Goal: Task Accomplishment & Management: Use online tool/utility

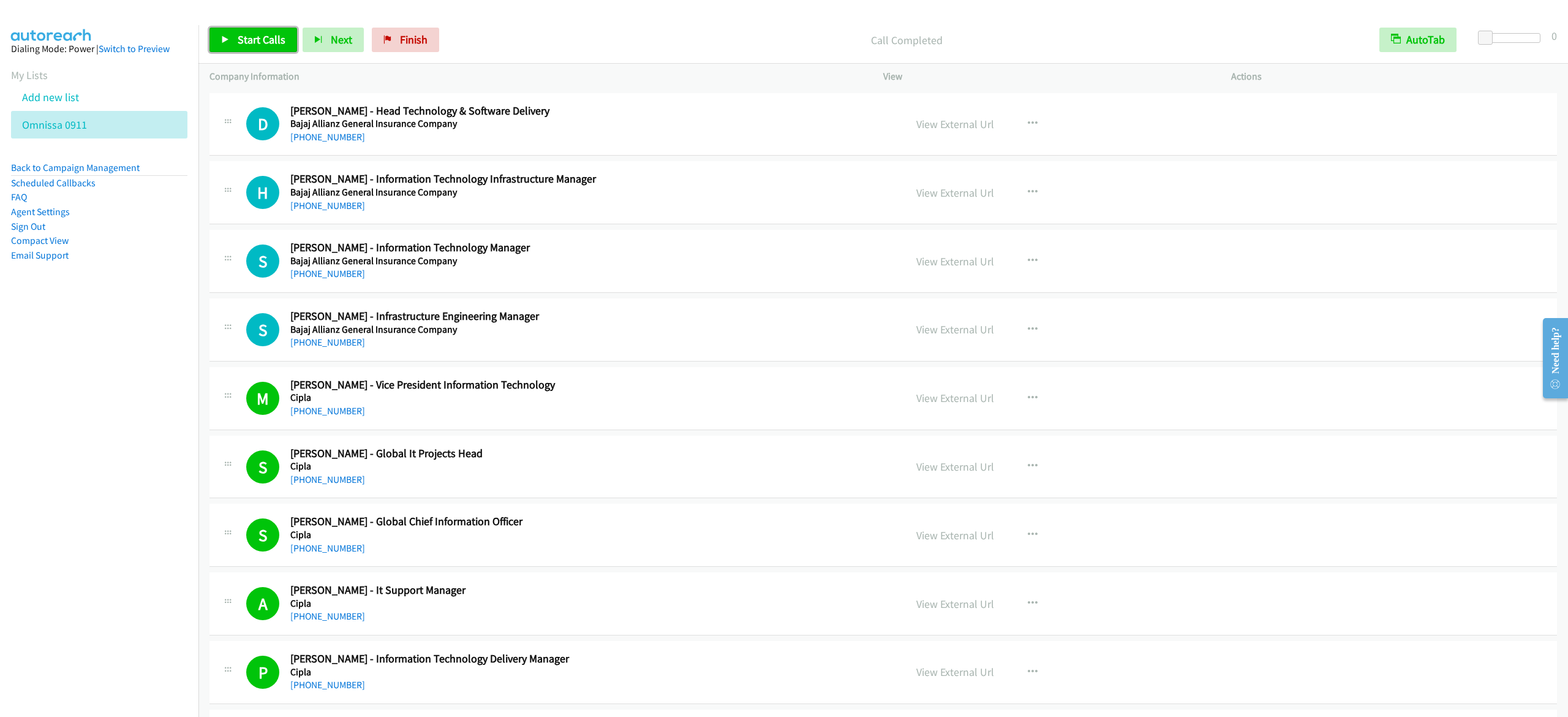
click at [234, 29] on link "Start Calls" at bounding box center [253, 39] width 87 height 24
click at [244, 36] on span "Pause" at bounding box center [251, 39] width 27 height 14
click at [269, 34] on span "Start Calls" at bounding box center [261, 39] width 48 height 14
click at [226, 48] on link "Pause" at bounding box center [243, 39] width 67 height 24
click at [249, 43] on span "Start Calls" at bounding box center [261, 39] width 48 height 14
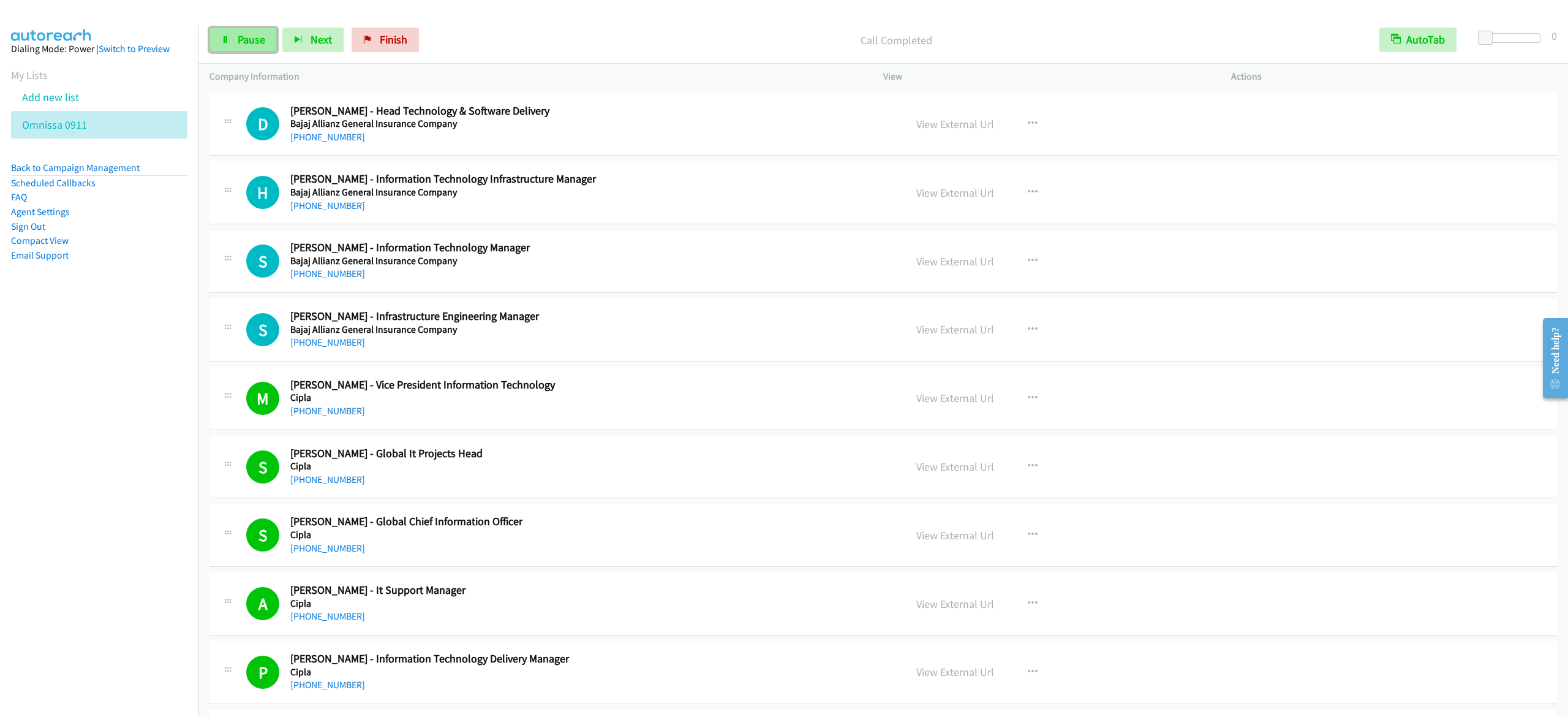
click at [236, 43] on link "Pause" at bounding box center [243, 39] width 67 height 24
click at [1444, 399] on div "M Callback Scheduled [PERSON_NAME] - Vice President Information Technology Cipl…" at bounding box center [882, 398] width 1347 height 63
click at [236, 29] on link "Start Calls" at bounding box center [253, 39] width 87 height 24
click at [258, 51] on link "Pause" at bounding box center [243, 39] width 67 height 24
click at [287, 44] on link "Start Calls" at bounding box center [253, 39] width 87 height 24
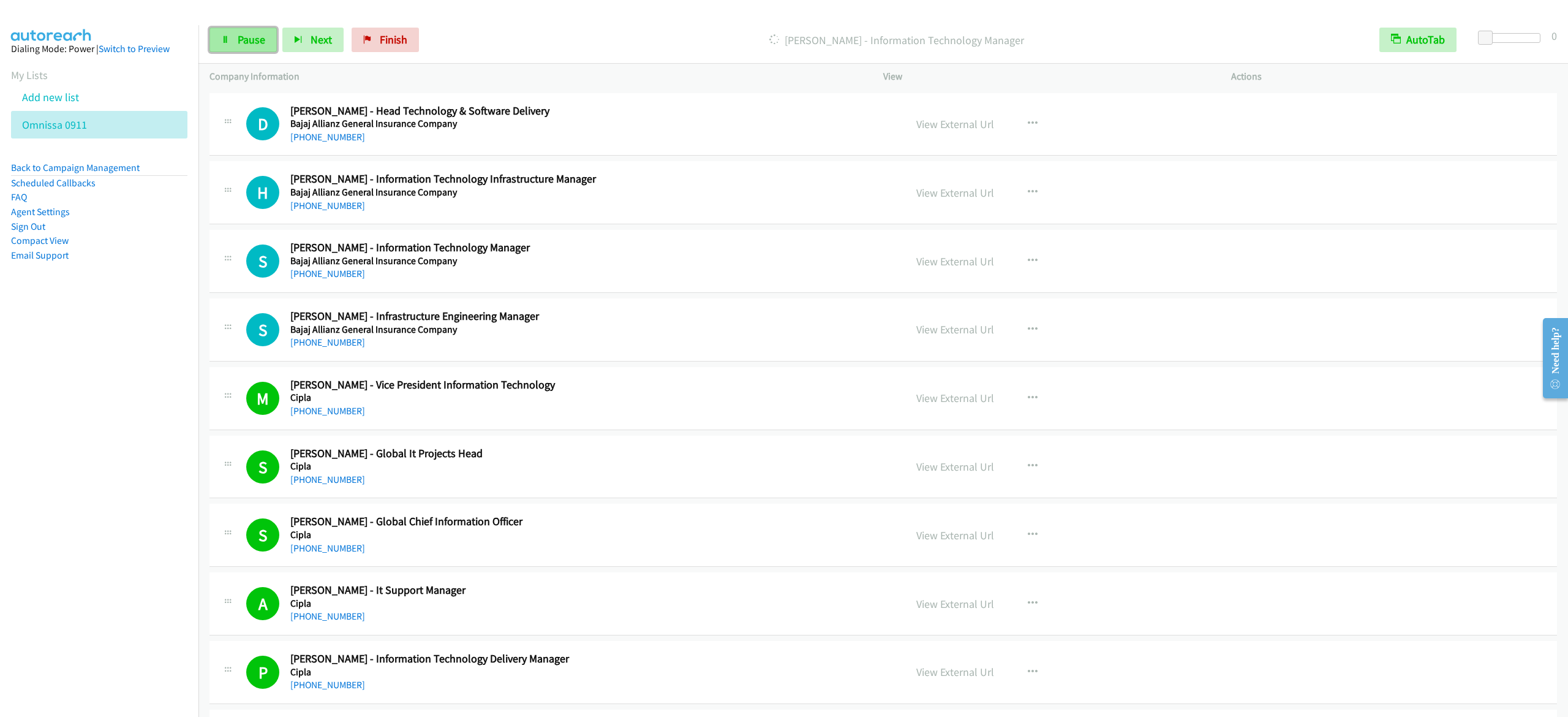
click at [234, 42] on link "Pause" at bounding box center [243, 39] width 67 height 24
click at [213, 44] on link "Start Calls" at bounding box center [253, 39] width 87 height 24
click at [243, 40] on span "Pause" at bounding box center [251, 39] width 27 height 14
click at [251, 39] on span "Start Calls" at bounding box center [261, 39] width 48 height 14
click at [224, 36] on icon at bounding box center [226, 40] width 9 height 9
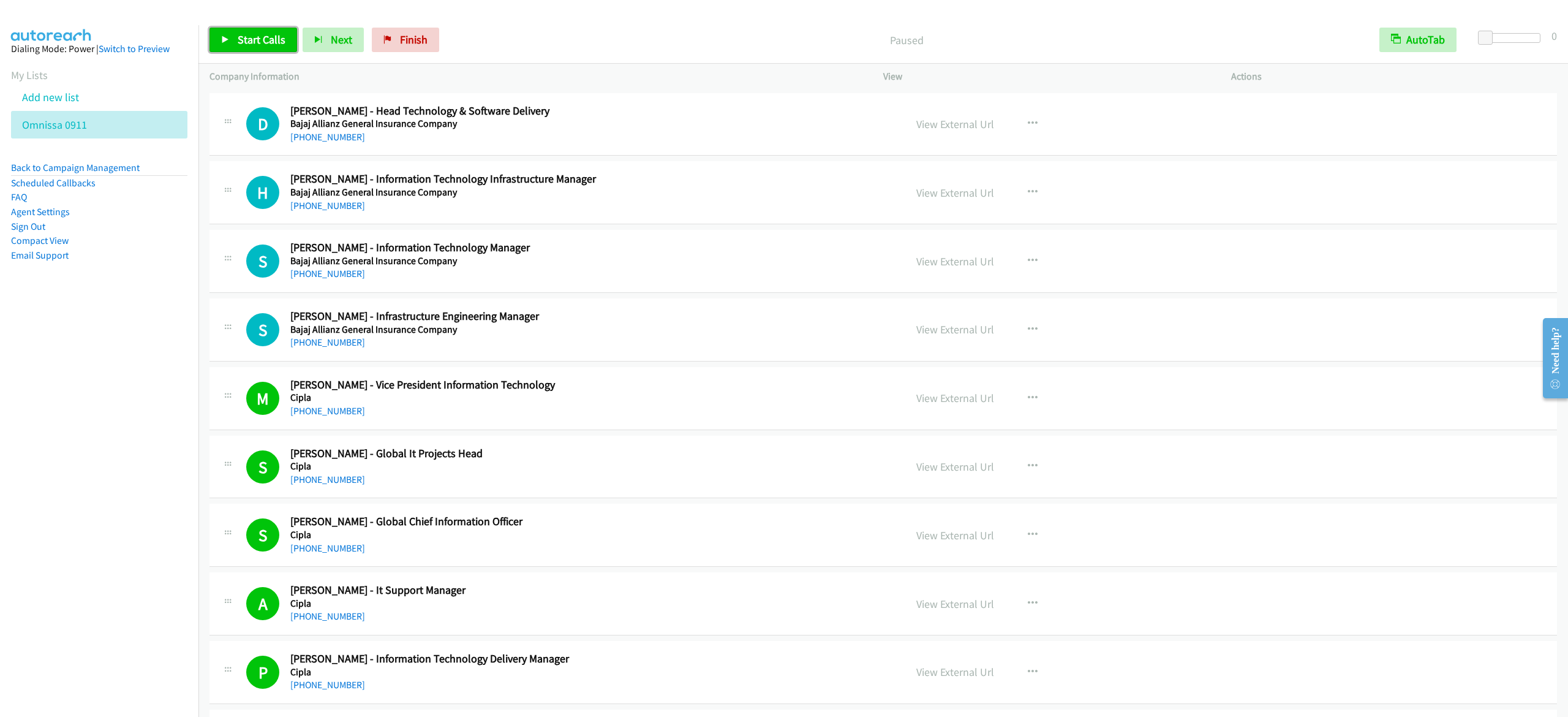
click at [238, 47] on link "Start Calls" at bounding box center [253, 39] width 87 height 24
click at [238, 47] on link "Pause" at bounding box center [243, 39] width 67 height 24
click at [260, 42] on span "Start Calls" at bounding box center [261, 39] width 48 height 14
click at [246, 50] on link "Pause" at bounding box center [243, 39] width 67 height 24
click at [234, 40] on link "Start Calls" at bounding box center [253, 39] width 87 height 24
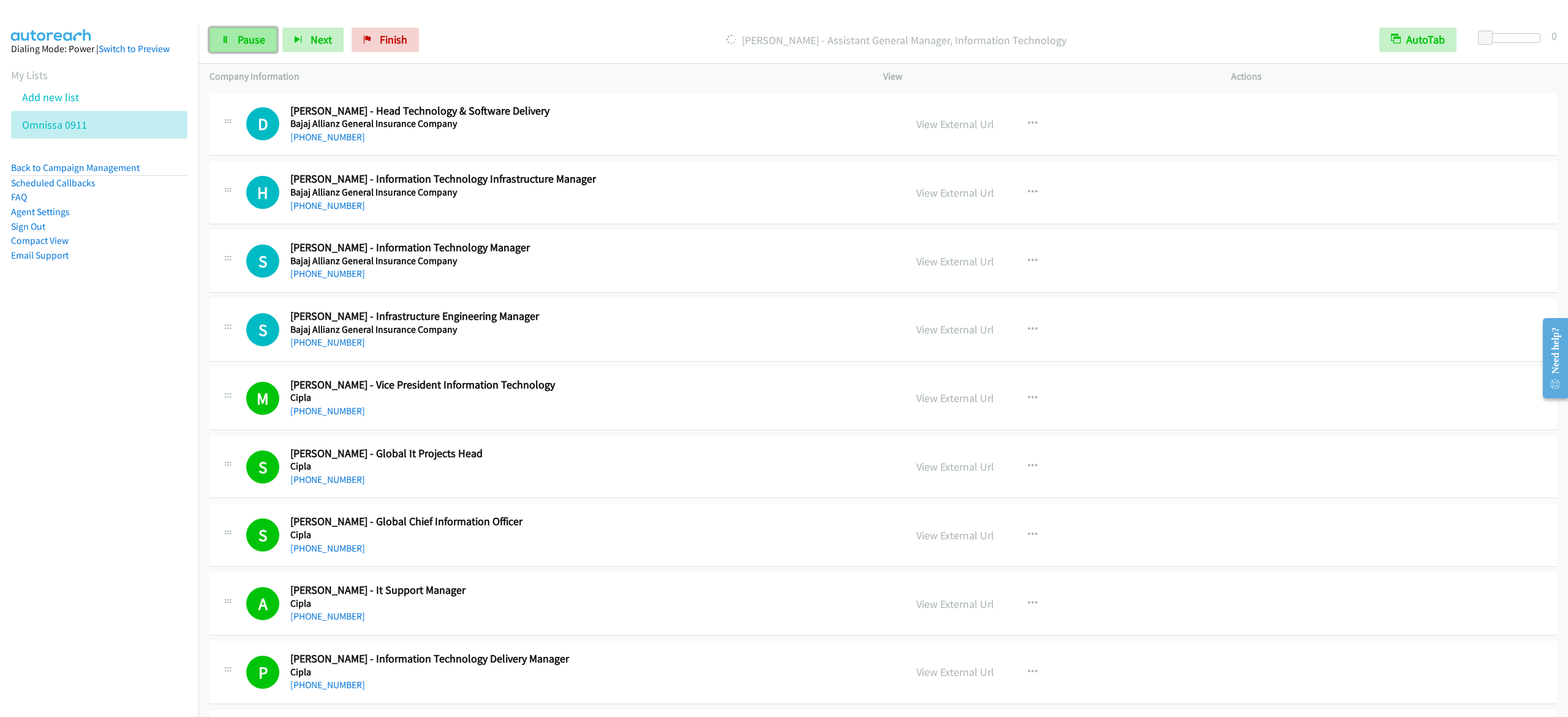
click at [229, 32] on link "Pause" at bounding box center [243, 39] width 67 height 24
click at [241, 45] on span "Start Calls" at bounding box center [261, 39] width 48 height 14
click at [248, 46] on span "Pause" at bounding box center [251, 39] width 27 height 14
click at [222, 34] on link "Start Calls" at bounding box center [253, 39] width 87 height 24
click at [254, 36] on span "Pause" at bounding box center [251, 39] width 27 height 14
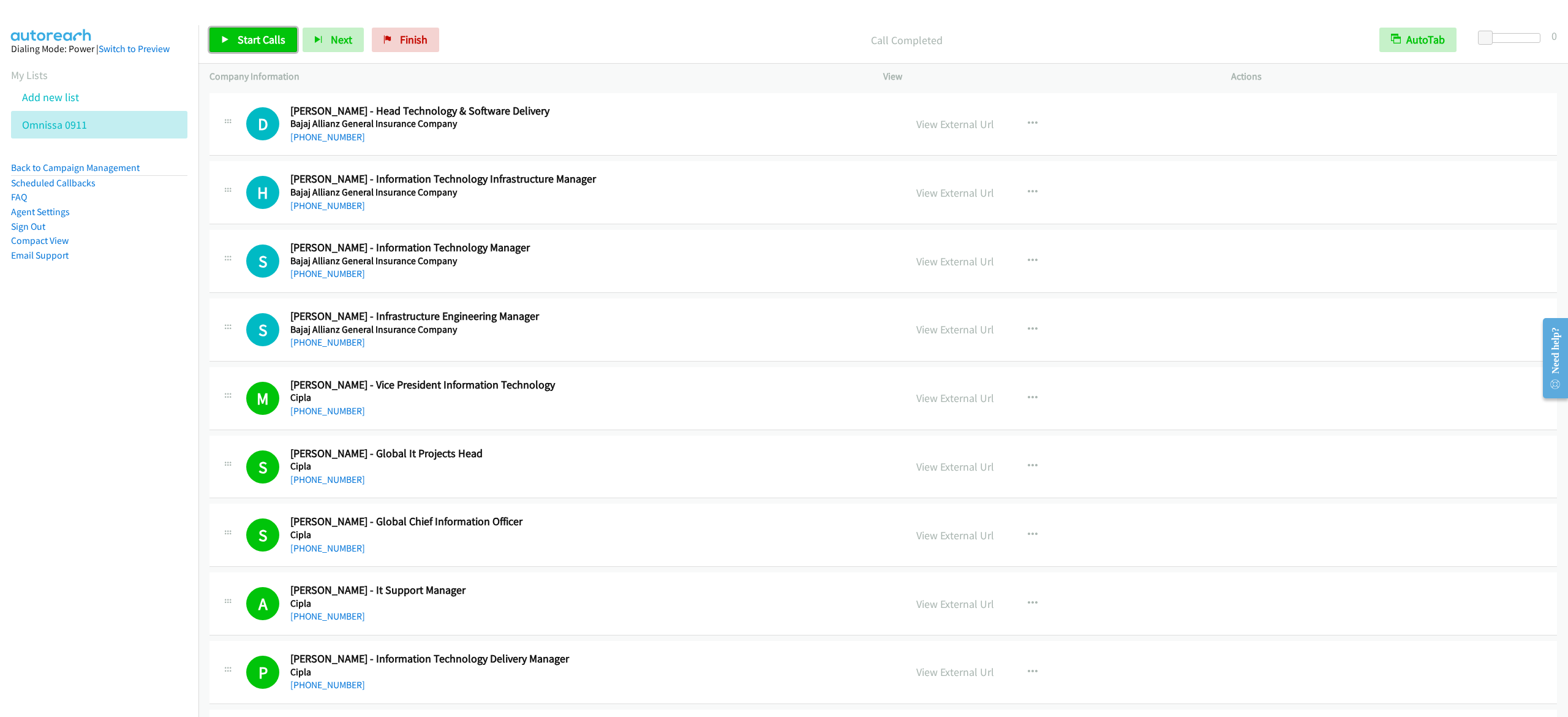
click at [245, 39] on span "Start Calls" at bounding box center [261, 39] width 48 height 14
click at [249, 38] on span "Pause" at bounding box center [251, 39] width 27 height 14
click at [256, 49] on link "Start Calls" at bounding box center [253, 39] width 87 height 24
click at [226, 39] on icon at bounding box center [226, 40] width 9 height 9
click at [259, 38] on span "Start Calls" at bounding box center [261, 39] width 48 height 14
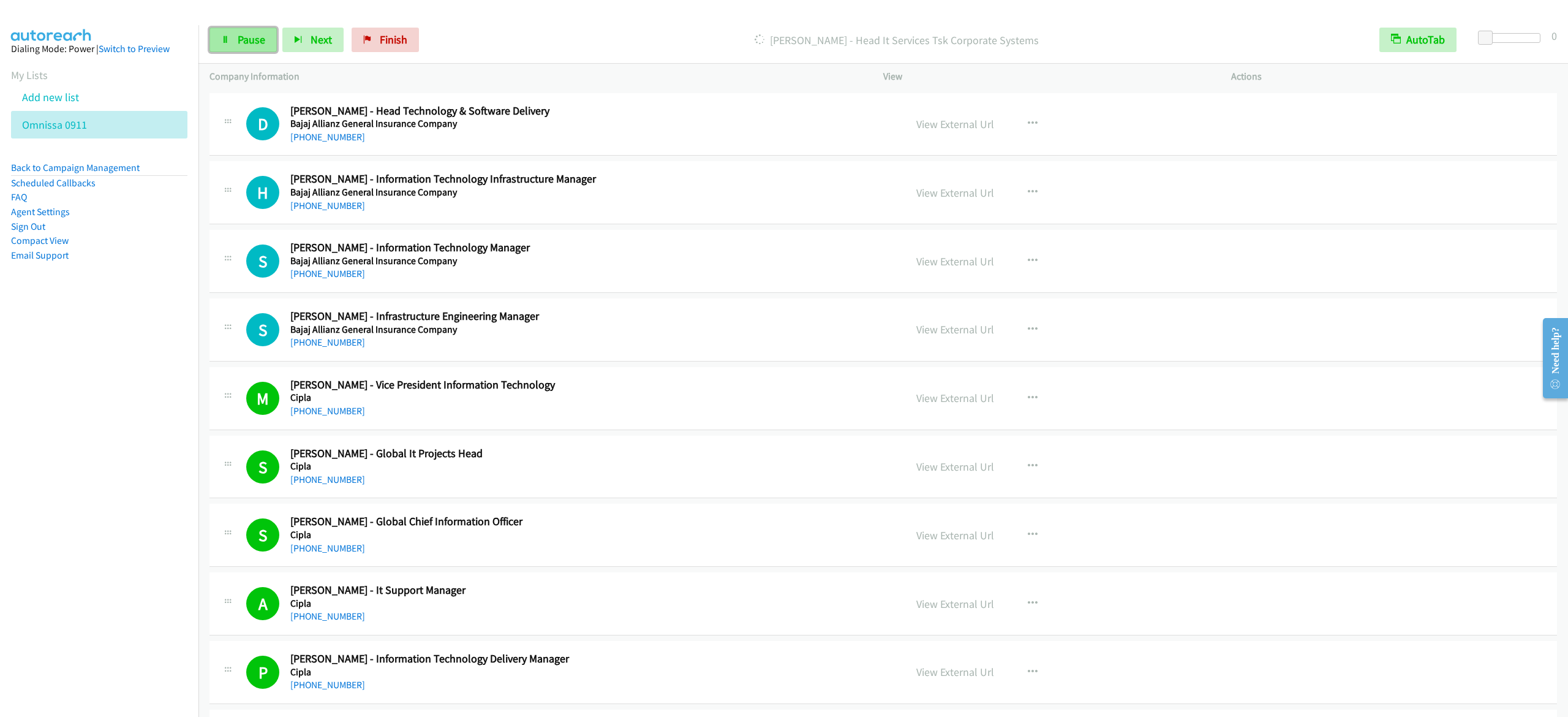
click at [243, 34] on span "Pause" at bounding box center [251, 39] width 27 height 14
click at [240, 36] on span "Start Calls" at bounding box center [261, 39] width 48 height 14
click at [252, 42] on span "Pause" at bounding box center [251, 39] width 27 height 14
click at [260, 51] on link "Start Calls" at bounding box center [253, 39] width 87 height 24
click at [251, 43] on span "Pause" at bounding box center [251, 39] width 27 height 14
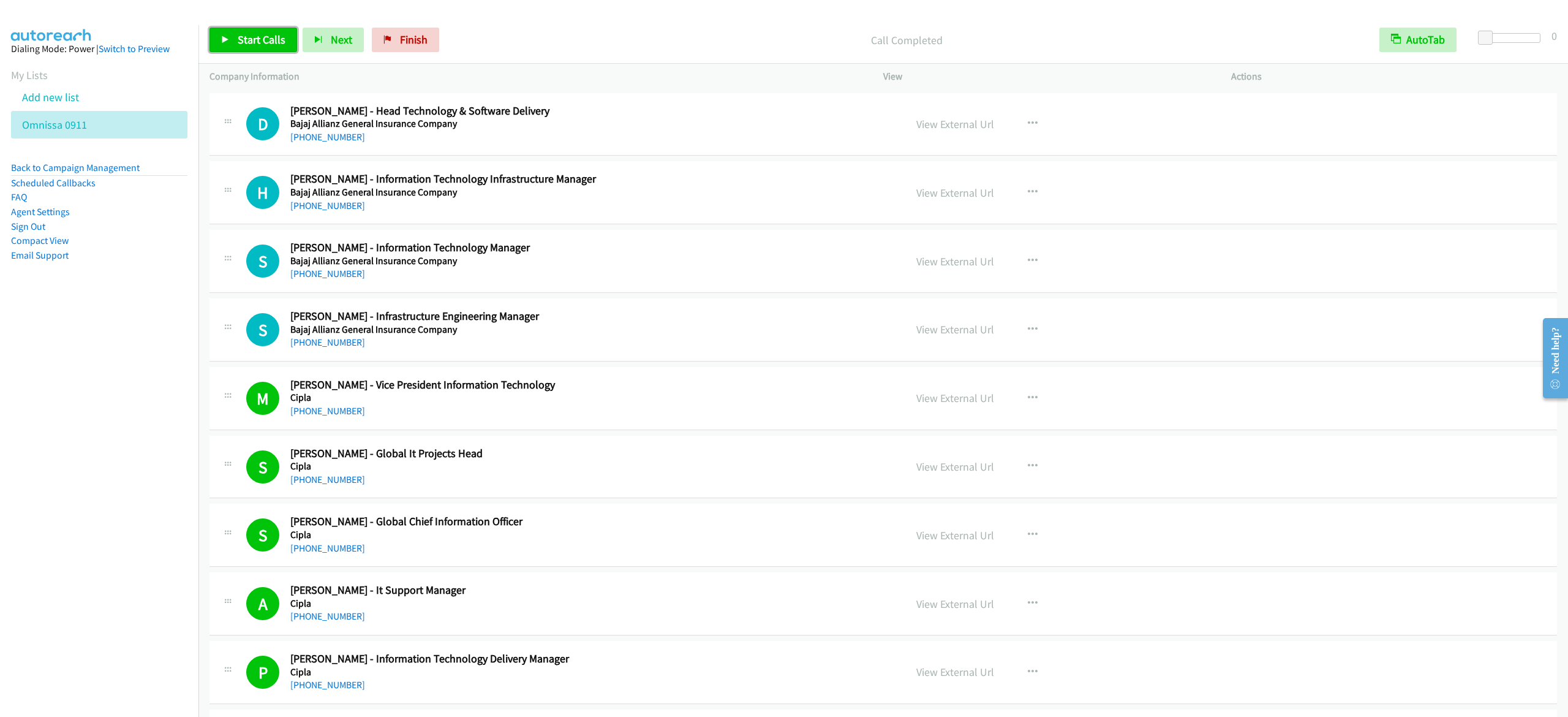
click at [273, 39] on span "Start Calls" at bounding box center [261, 39] width 48 height 14
click at [267, 40] on link "Pause" at bounding box center [243, 39] width 67 height 24
click at [253, 46] on span "Start Calls" at bounding box center [261, 39] width 48 height 14
click at [240, 33] on span "Pause" at bounding box center [251, 39] width 27 height 14
click at [240, 29] on link "Start Calls" at bounding box center [253, 39] width 87 height 24
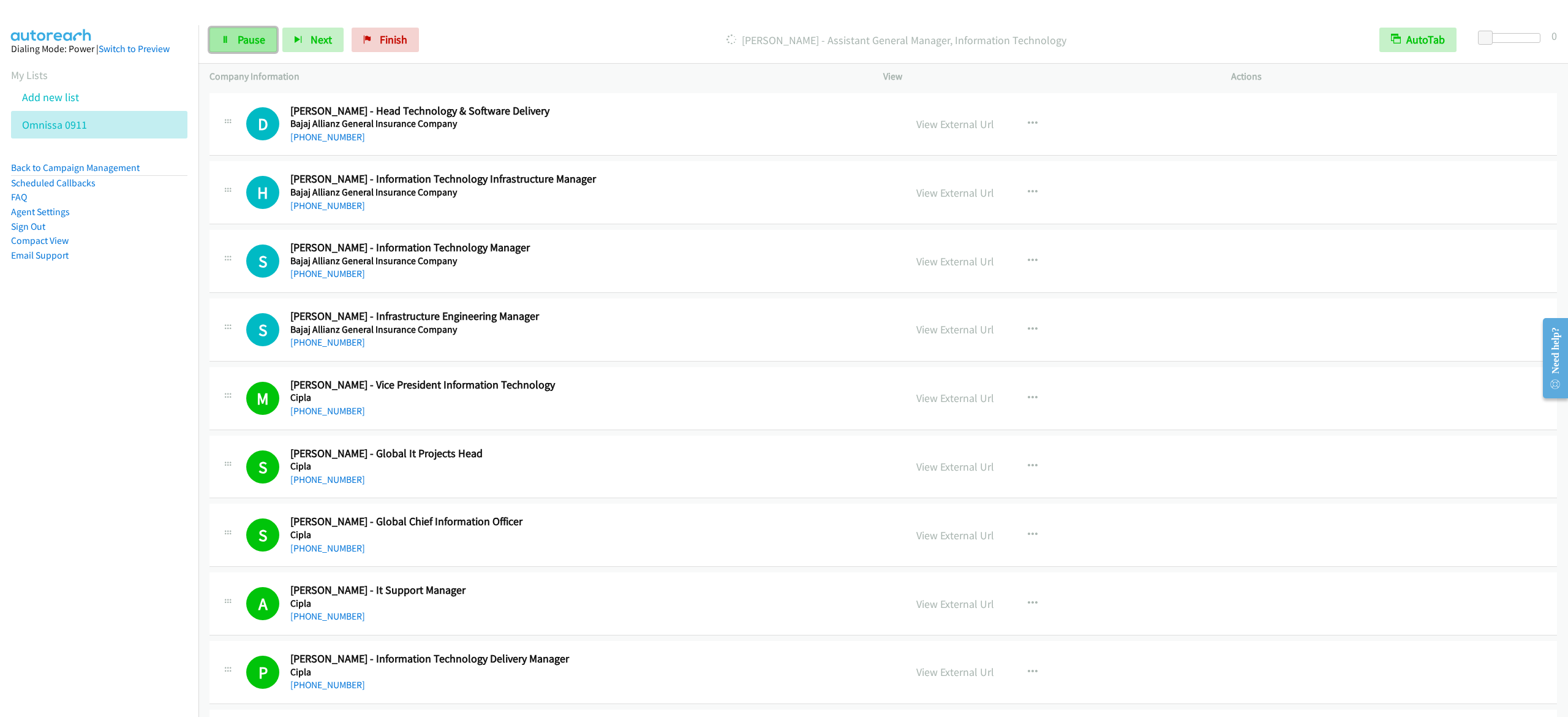
click at [249, 33] on span "Pause" at bounding box center [251, 39] width 27 height 14
click at [213, 37] on link "Start Calls" at bounding box center [253, 39] width 87 height 24
click at [254, 45] on span "Pause" at bounding box center [251, 39] width 27 height 14
click at [268, 37] on span "Start Calls" at bounding box center [261, 39] width 48 height 14
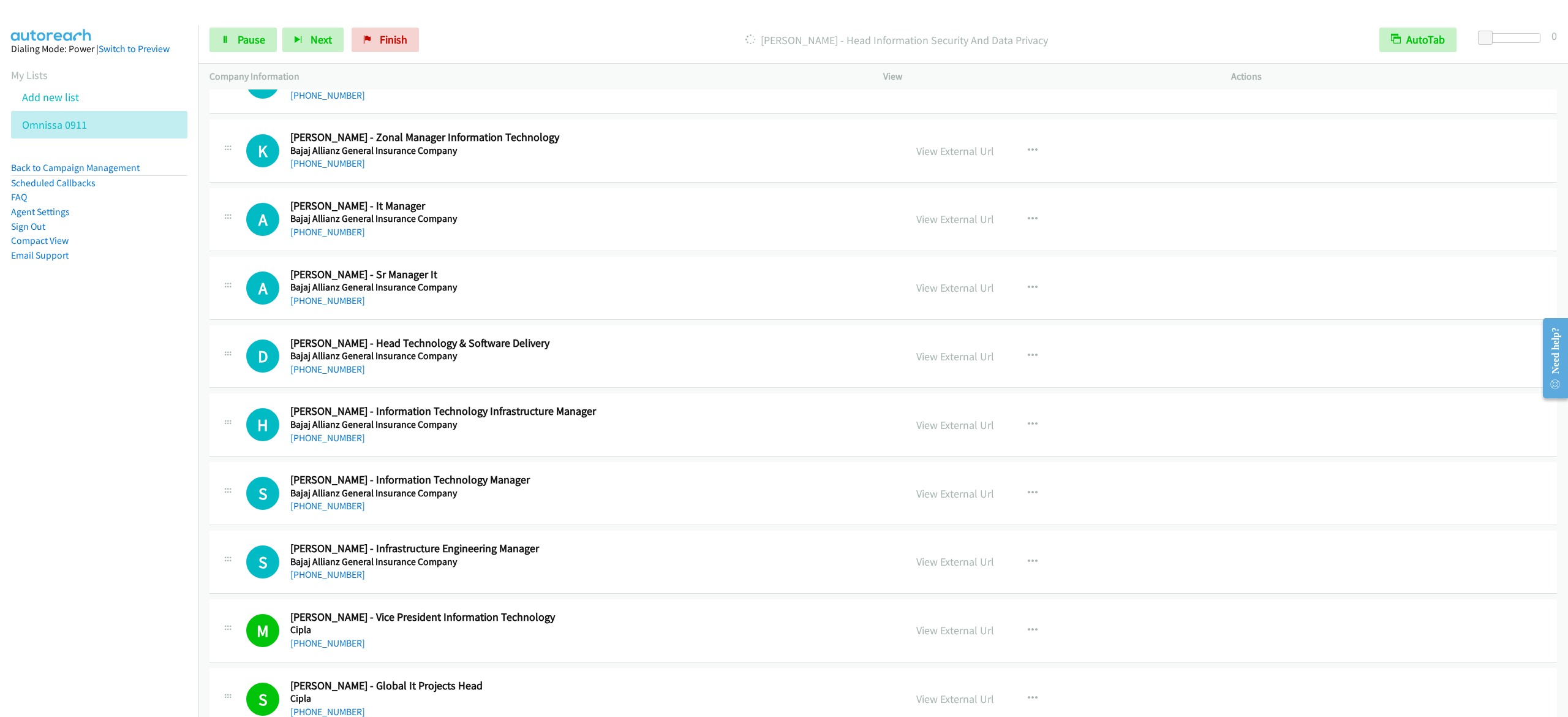
scroll to position [2205, 0]
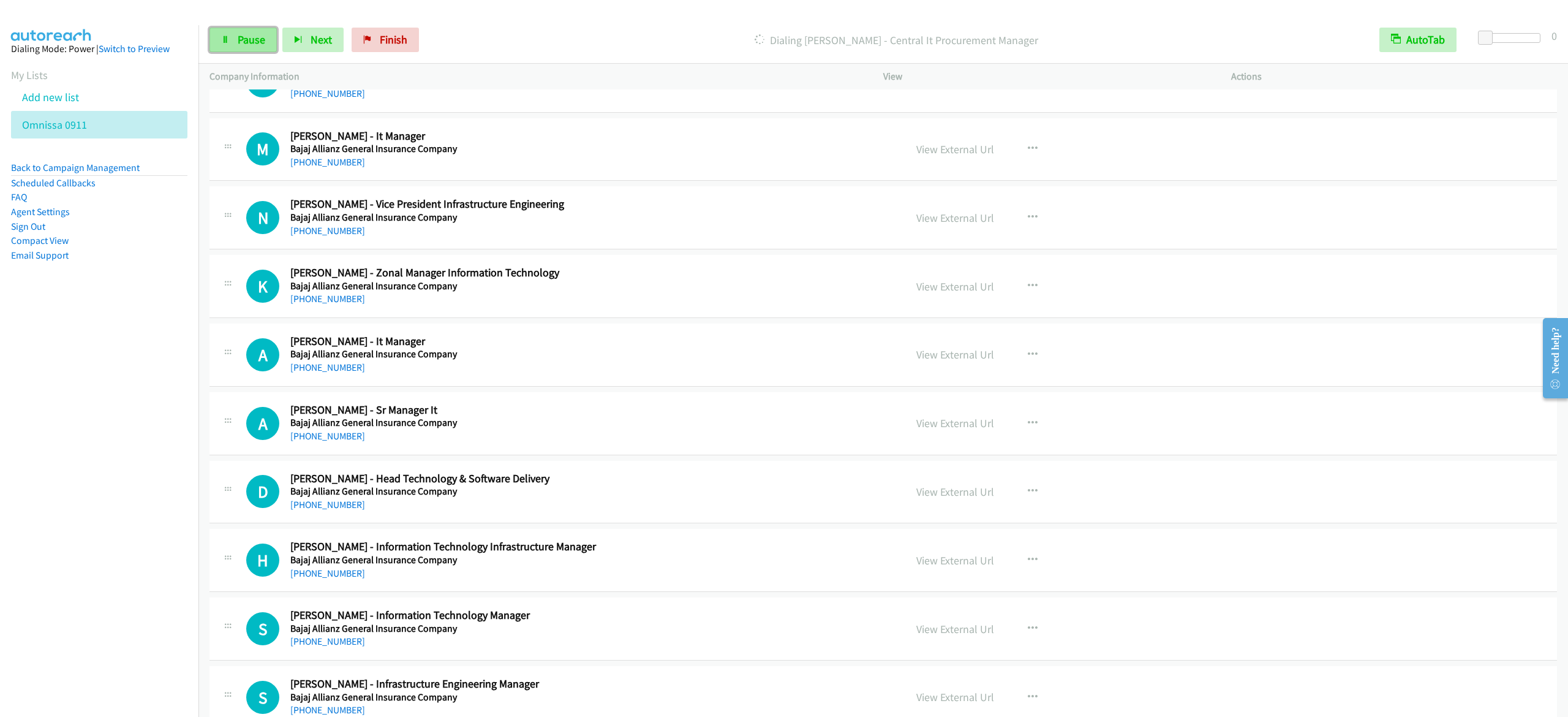
click at [256, 39] on span "Pause" at bounding box center [251, 39] width 27 height 14
click at [226, 44] on link "Start Calls" at bounding box center [253, 39] width 87 height 24
click at [251, 44] on span "Pause" at bounding box center [251, 39] width 27 height 14
click at [256, 36] on span "Start Calls" at bounding box center [261, 39] width 48 height 14
click at [231, 39] on link "Pause" at bounding box center [243, 39] width 67 height 24
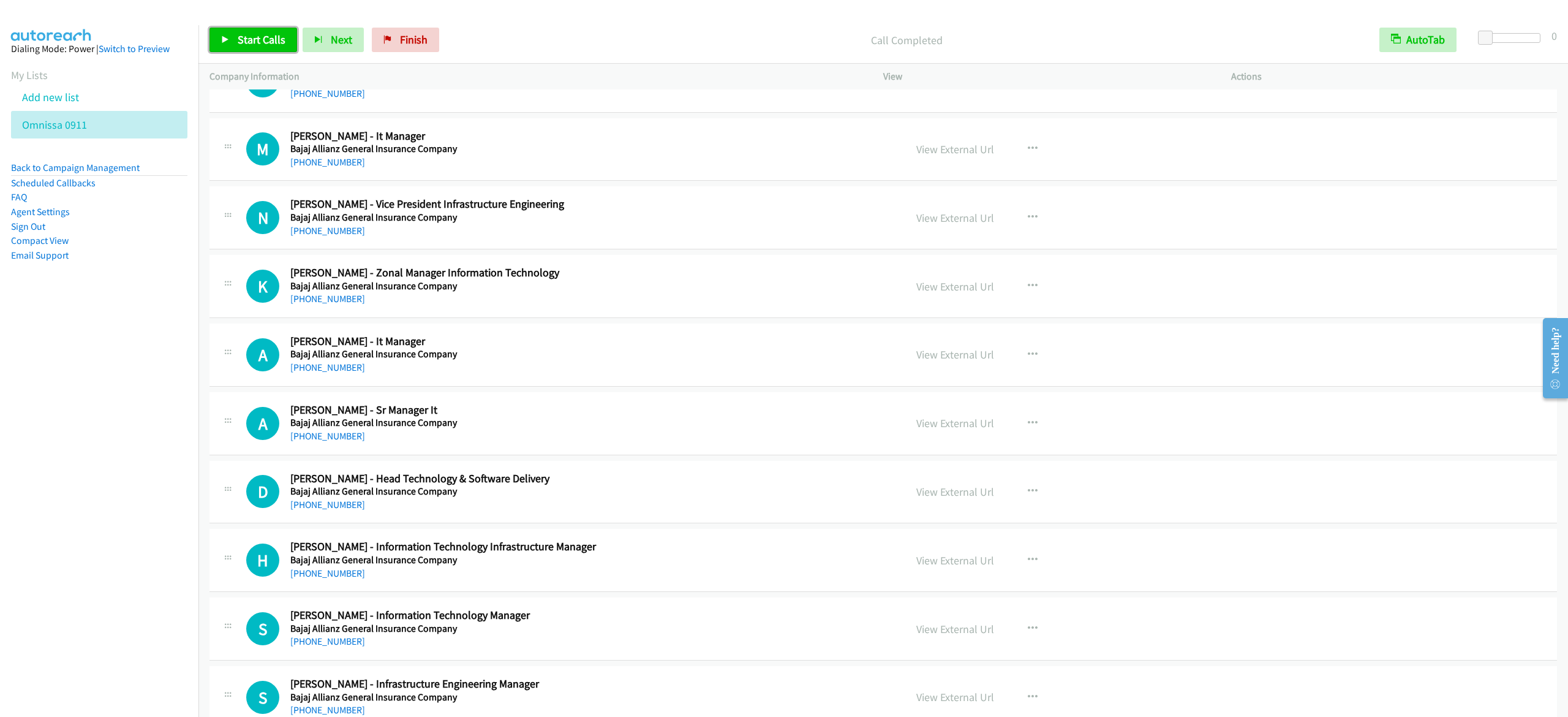
click at [280, 49] on link "Start Calls" at bounding box center [253, 39] width 87 height 24
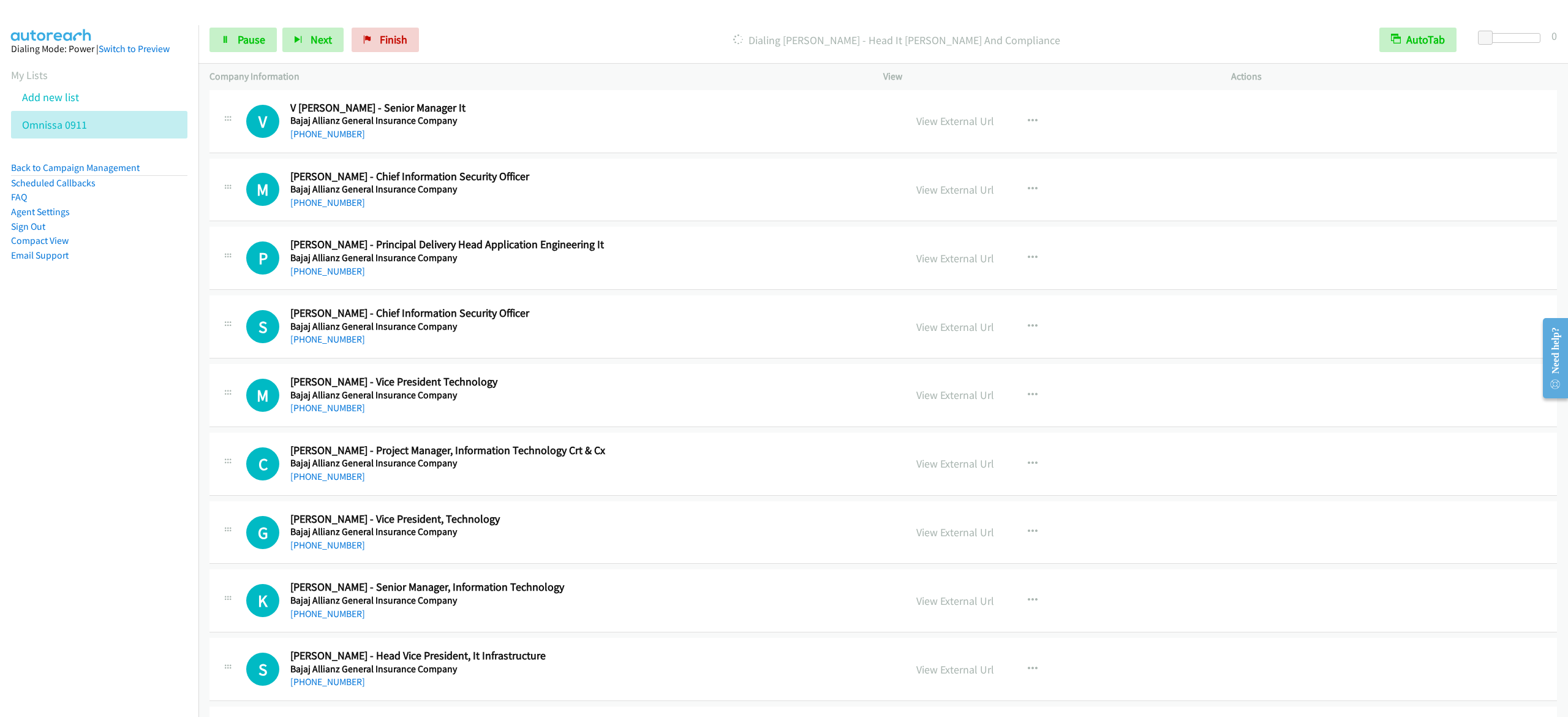
scroll to position [1102, 0]
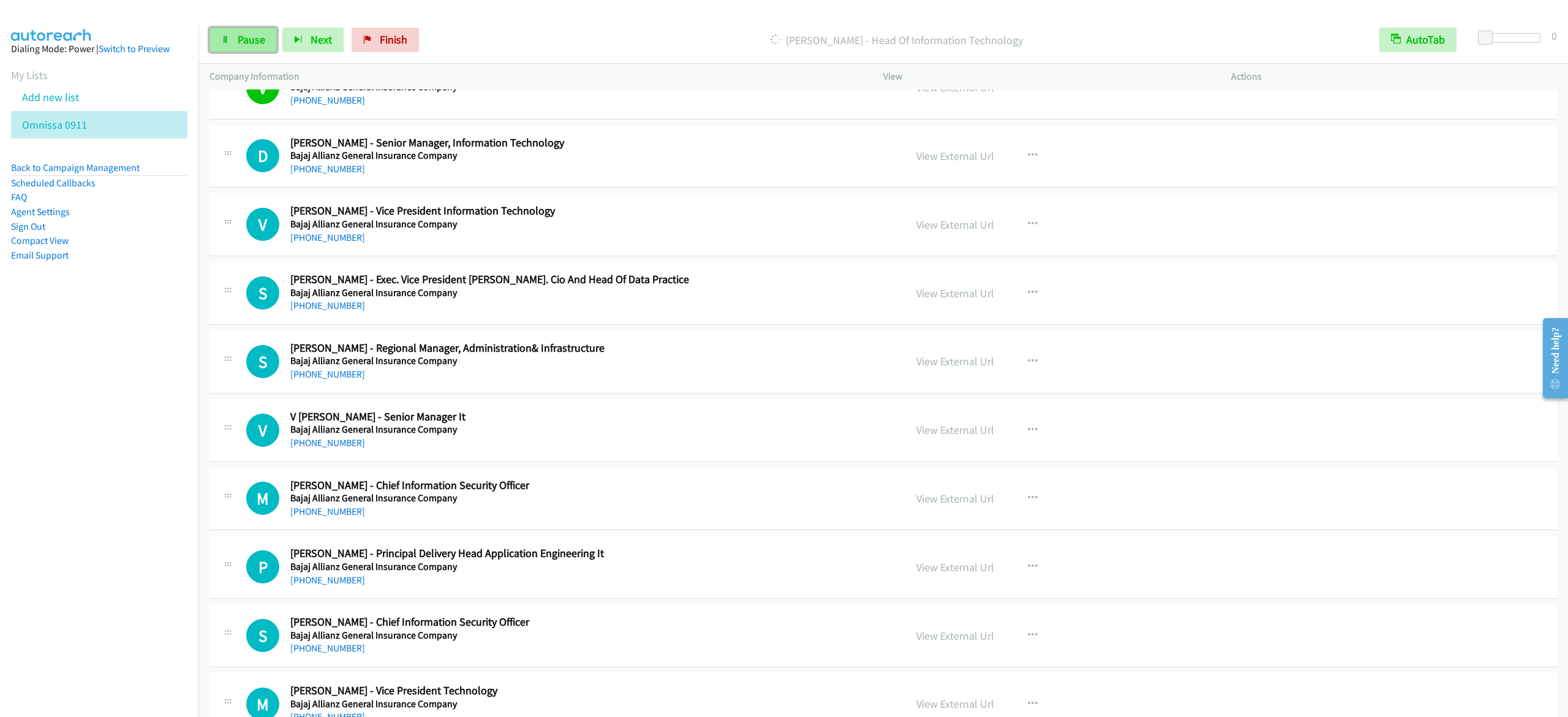
click at [244, 32] on link "Pause" at bounding box center [243, 39] width 67 height 24
click at [273, 39] on span "Start Calls" at bounding box center [261, 39] width 48 height 14
click at [226, 46] on link "Pause" at bounding box center [243, 39] width 67 height 24
click at [273, 41] on span "Start Calls" at bounding box center [261, 39] width 48 height 14
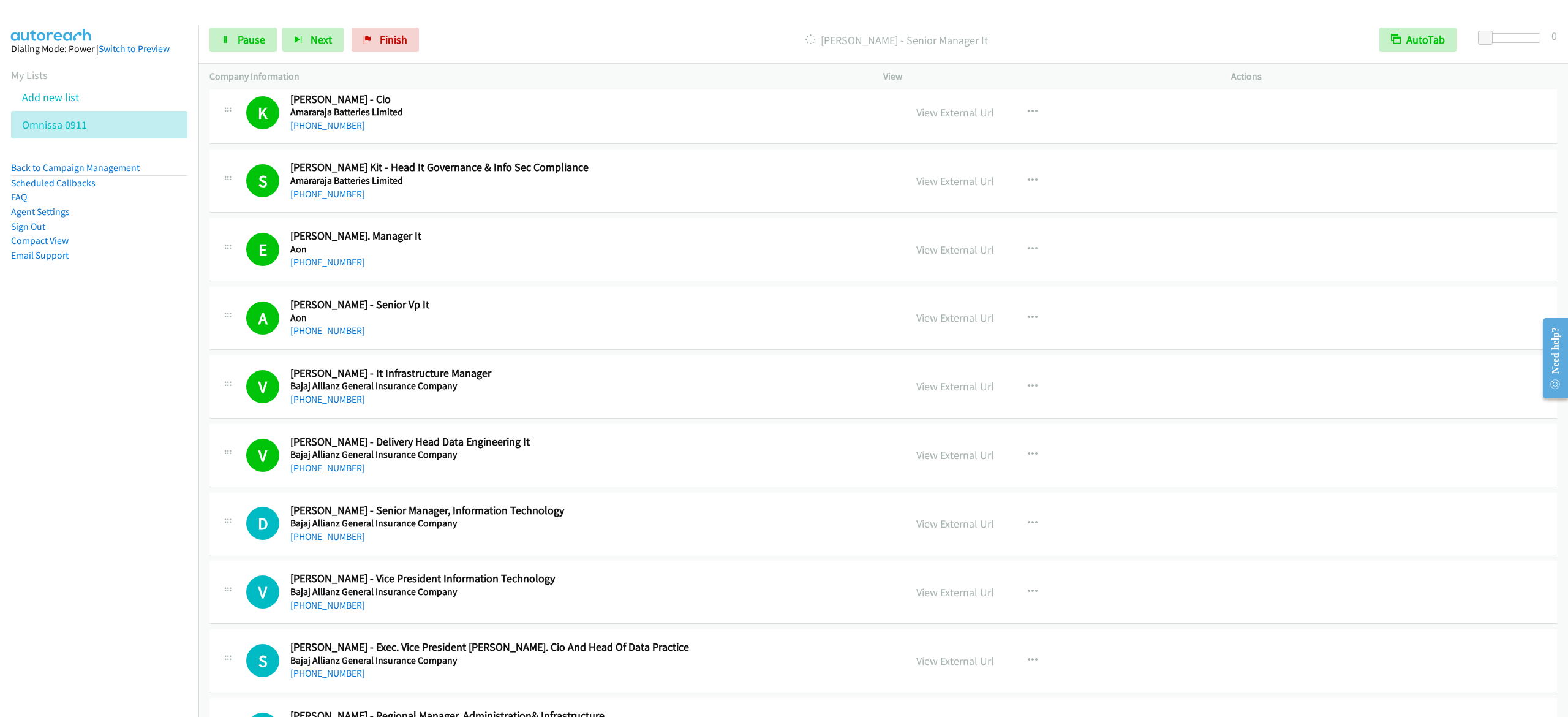
scroll to position [0, 0]
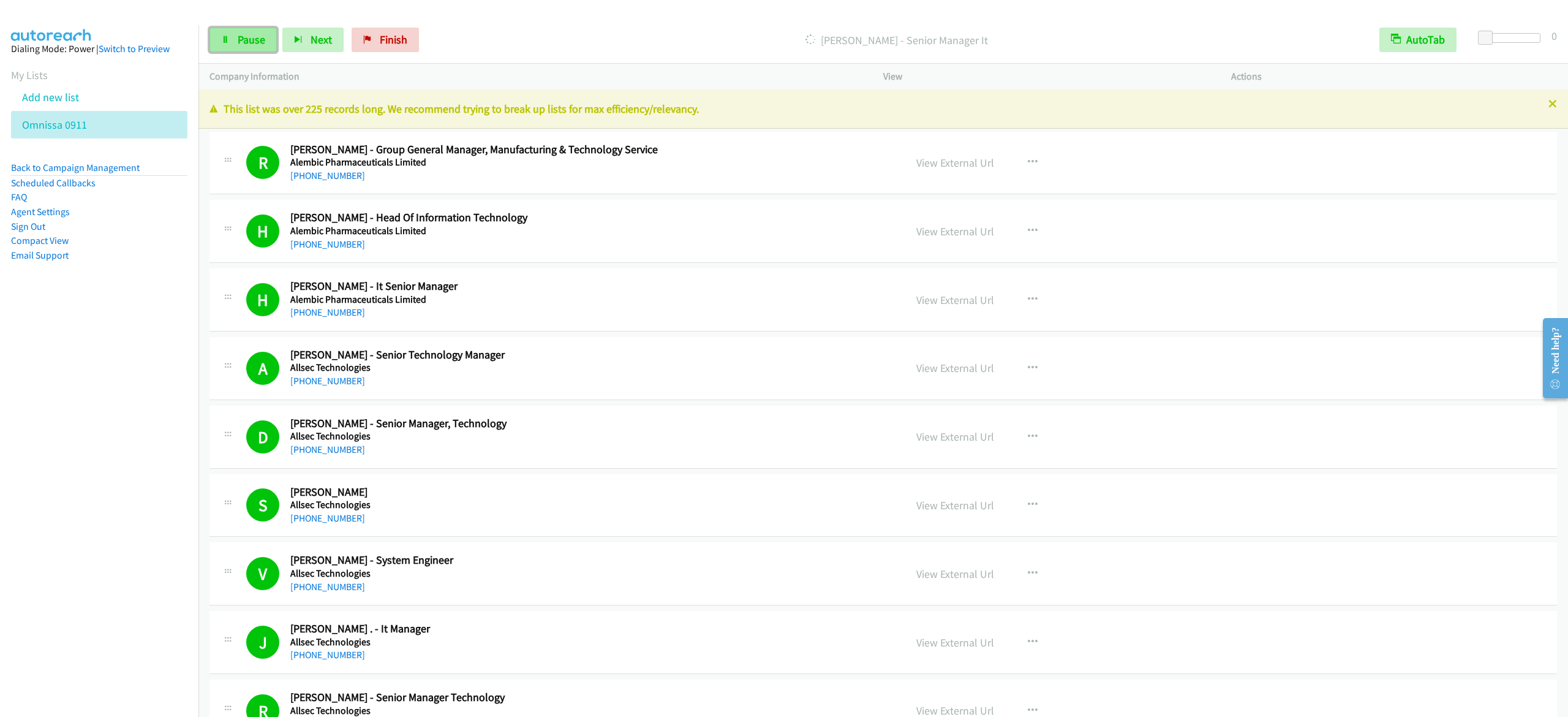
click at [243, 36] on span "Pause" at bounding box center [251, 39] width 27 height 14
